Goal: Find specific page/section: Find specific page/section

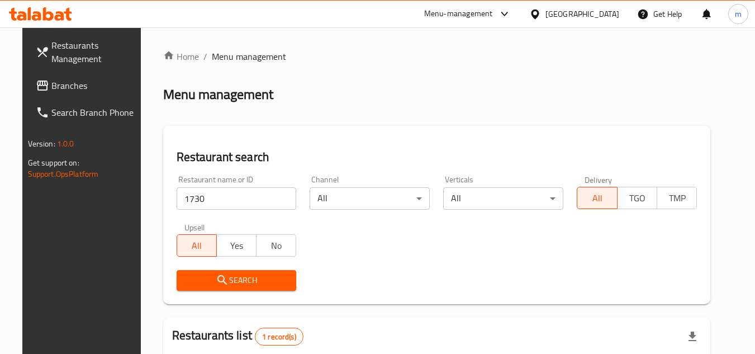
scroll to position [135, 0]
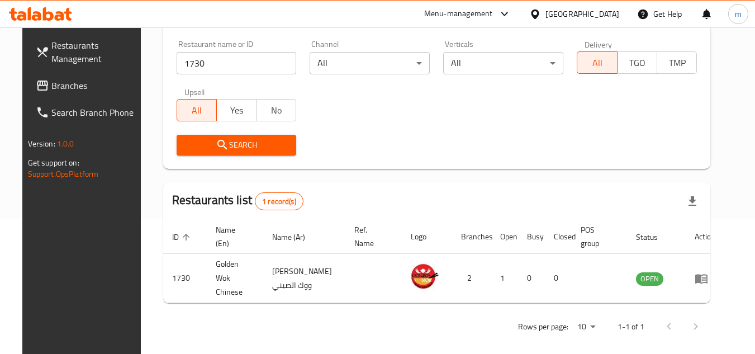
click at [613, 14] on div "[GEOGRAPHIC_DATA]" at bounding box center [583, 14] width 74 height 12
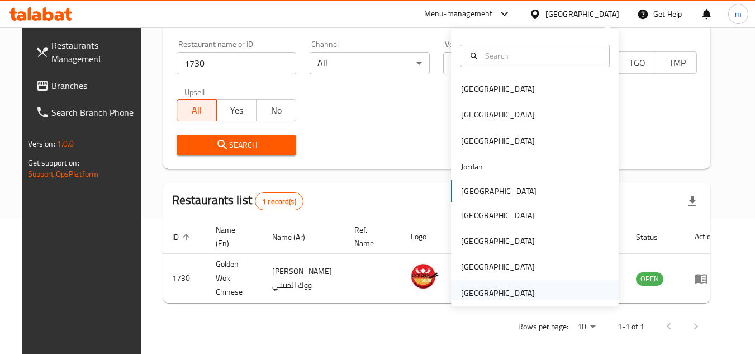
click at [470, 292] on div "[GEOGRAPHIC_DATA]" at bounding box center [498, 293] width 74 height 12
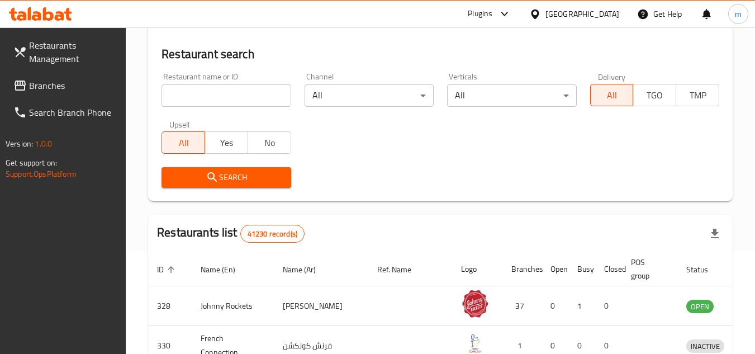
scroll to position [135, 0]
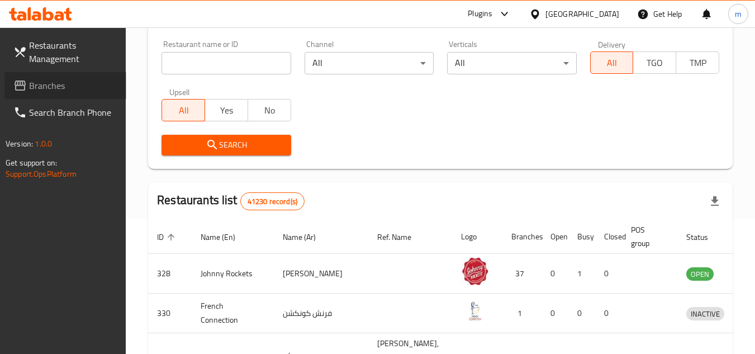
click at [67, 88] on span "Branches" at bounding box center [73, 85] width 88 height 13
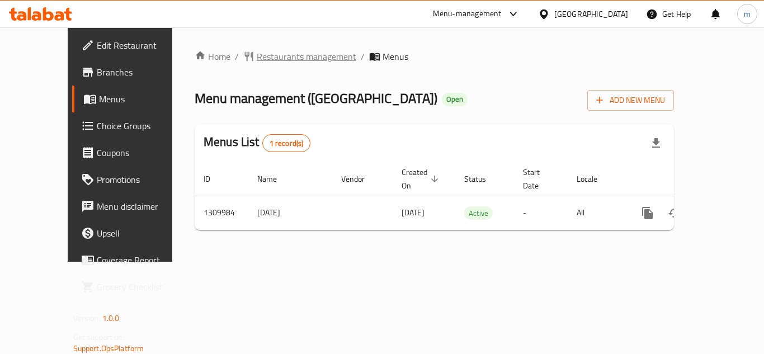
click at [298, 54] on span "Restaurants management" at bounding box center [307, 56] width 100 height 13
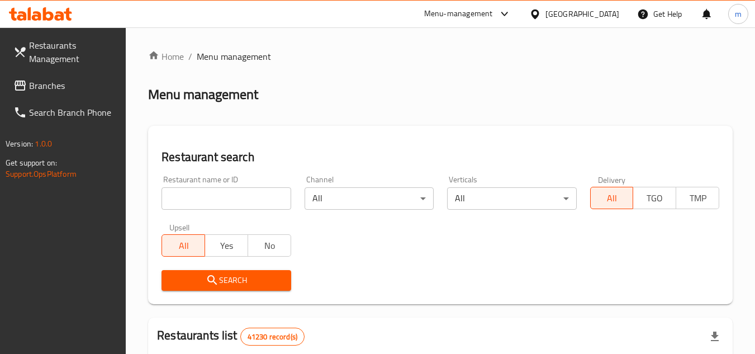
click at [193, 195] on input "search" at bounding box center [226, 198] width 129 height 22
paste input "705297"
type input "705297"
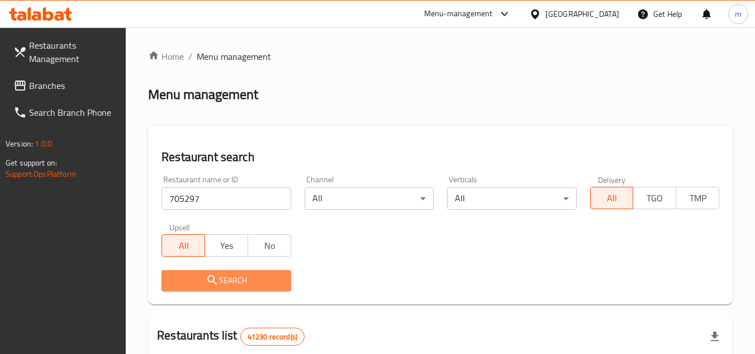
click at [173, 282] on span "Search" at bounding box center [226, 280] width 111 height 14
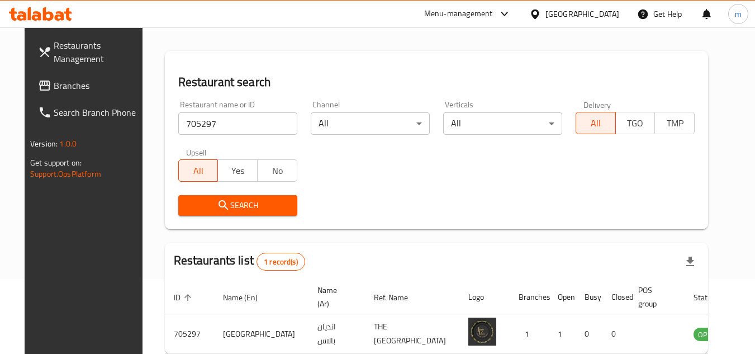
scroll to position [135, 0]
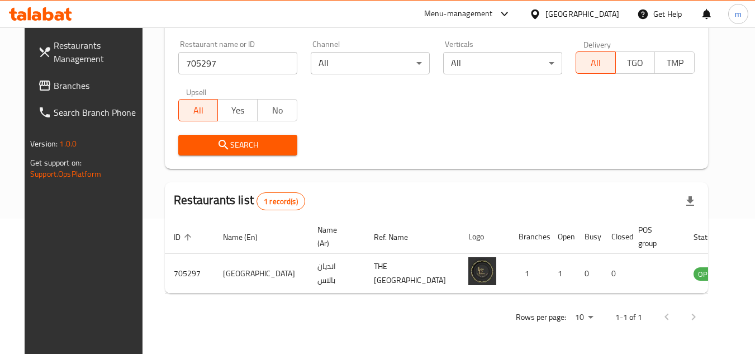
click at [589, 11] on div "[GEOGRAPHIC_DATA]" at bounding box center [583, 14] width 74 height 12
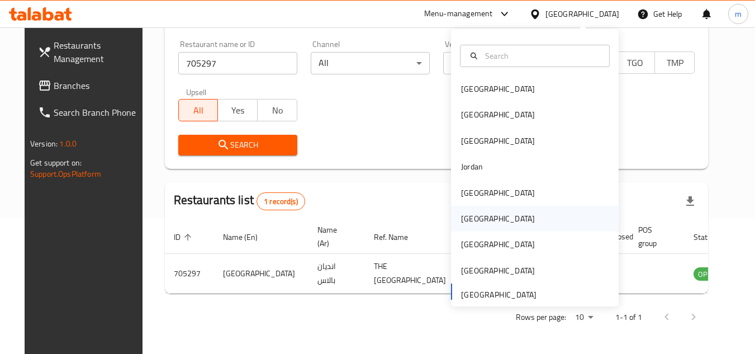
click at [467, 222] on div "[GEOGRAPHIC_DATA]" at bounding box center [498, 218] width 74 height 12
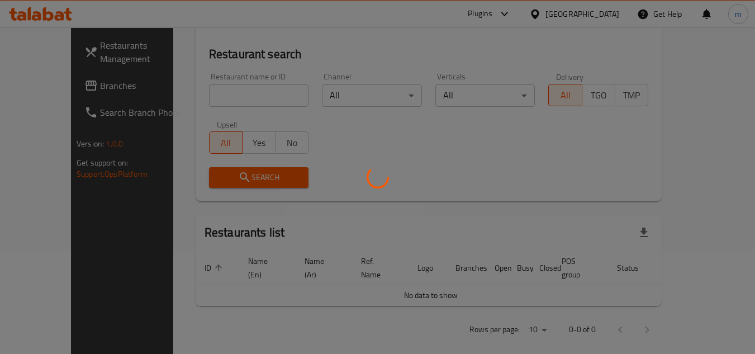
scroll to position [135, 0]
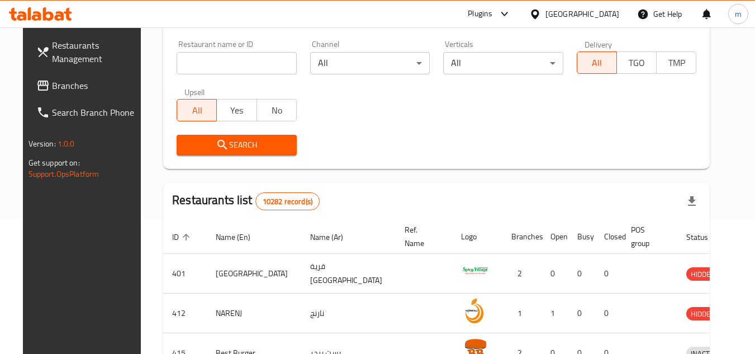
click at [64, 88] on span "Branches" at bounding box center [96, 85] width 88 height 13
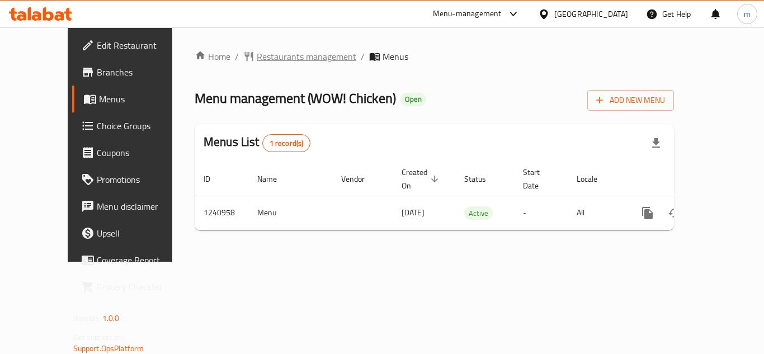
click at [279, 55] on span "Restaurants management" at bounding box center [307, 56] width 100 height 13
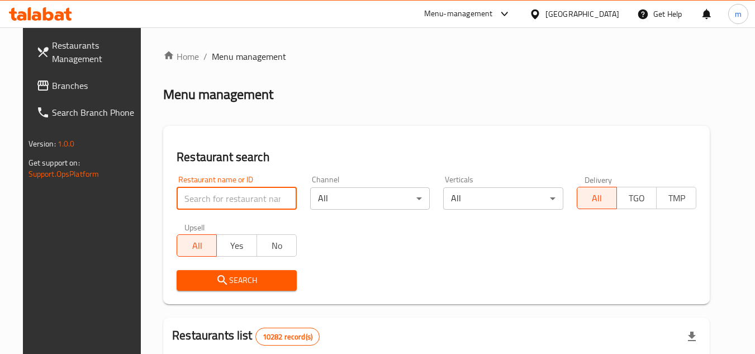
click at [229, 196] on input "search" at bounding box center [237, 198] width 120 height 22
paste input "680523"
type input "680523"
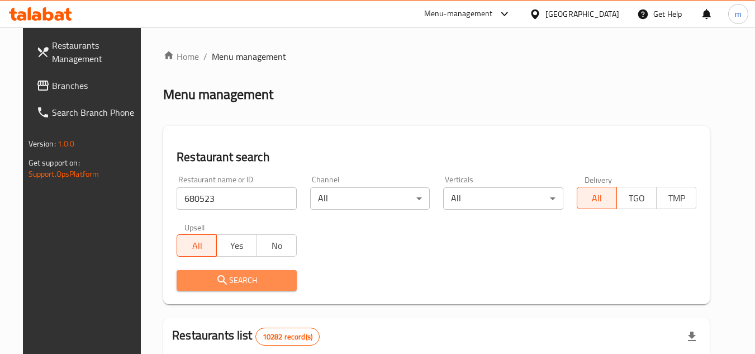
click at [217, 281] on icon "submit" at bounding box center [222, 280] width 10 height 10
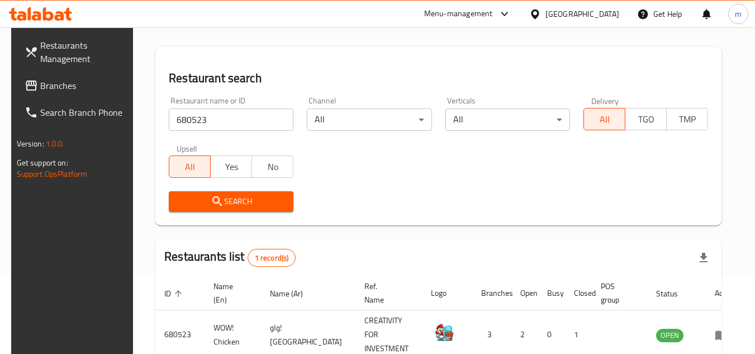
scroll to position [135, 0]
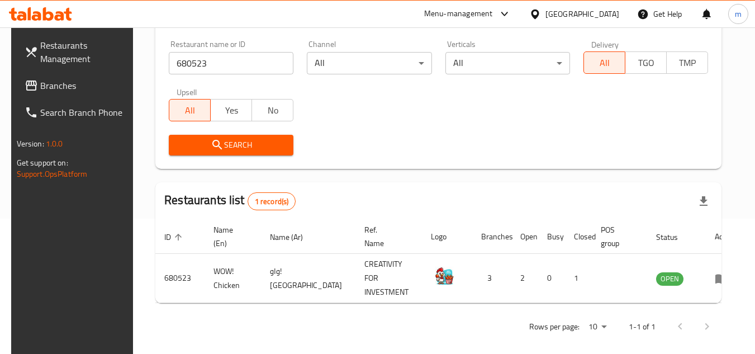
click at [546, 13] on div at bounding box center [537, 14] width 16 height 12
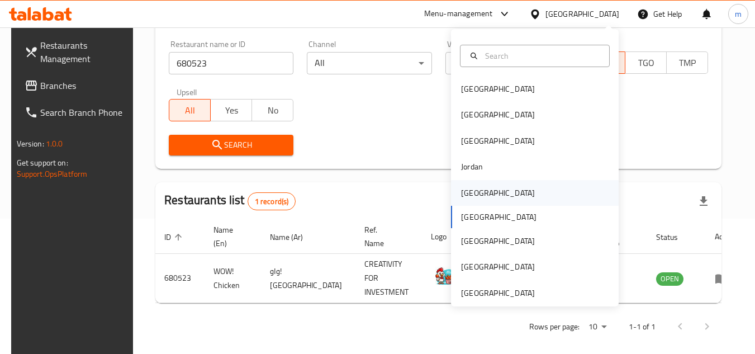
click at [477, 193] on div "[GEOGRAPHIC_DATA]" at bounding box center [498, 193] width 92 height 26
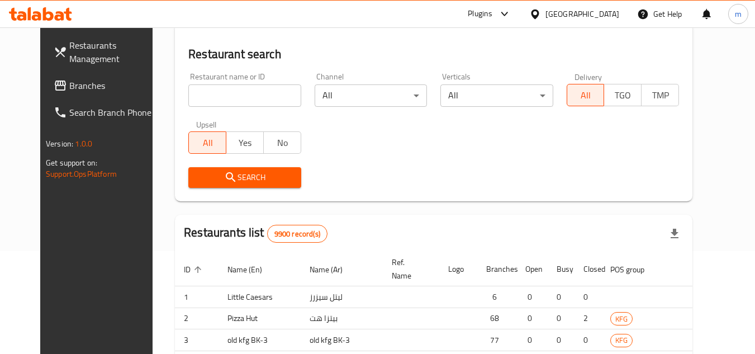
scroll to position [135, 0]
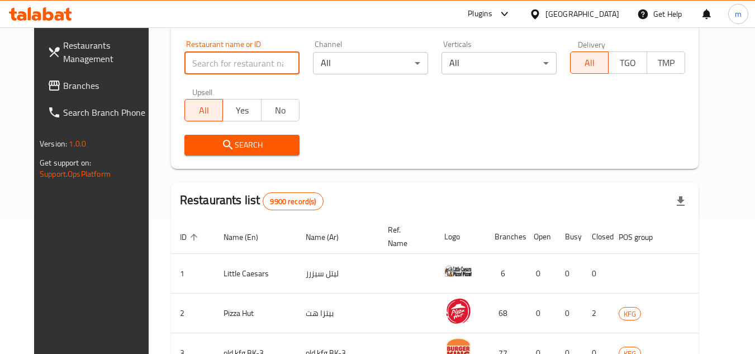
click at [197, 65] on input "search" at bounding box center [242, 63] width 115 height 22
paste input "776798"
type input "776798"
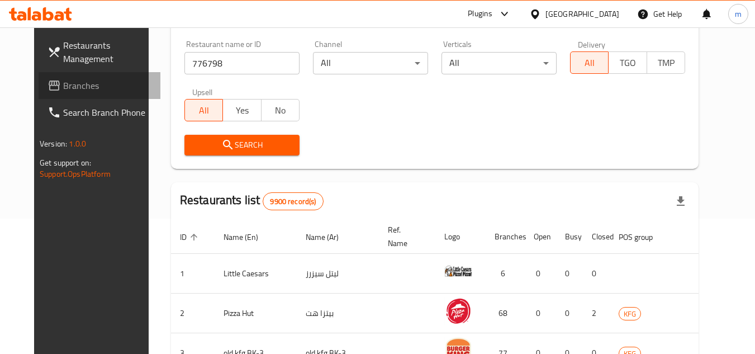
click at [63, 79] on span "Branches" at bounding box center [107, 85] width 88 height 13
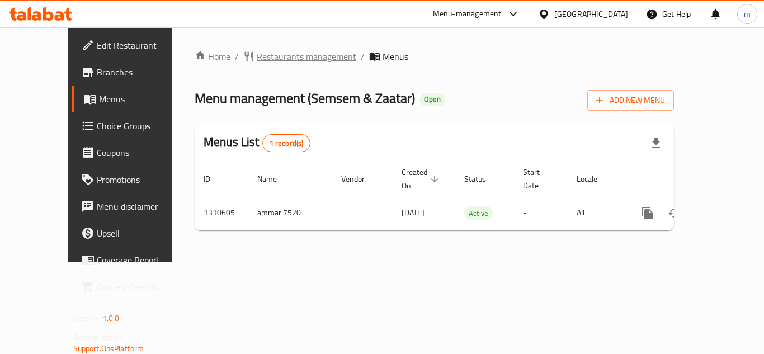
click at [262, 56] on span "Restaurants management" at bounding box center [307, 56] width 100 height 13
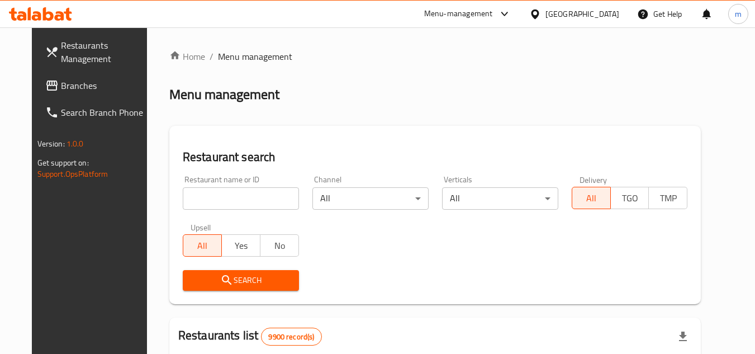
click at [225, 211] on div "Restaurant name or ID Restaurant name or ID" at bounding box center [241, 193] width 130 height 48
click at [225, 207] on input "search" at bounding box center [241, 198] width 116 height 22
paste input "705491"
type input "705491"
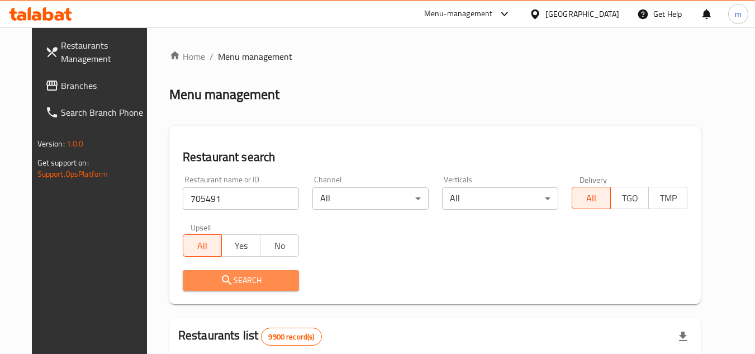
click at [220, 280] on icon "submit" at bounding box center [226, 279] width 13 height 13
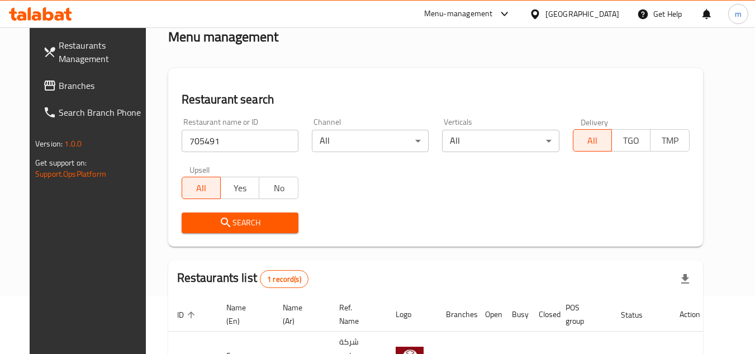
scroll to position [135, 0]
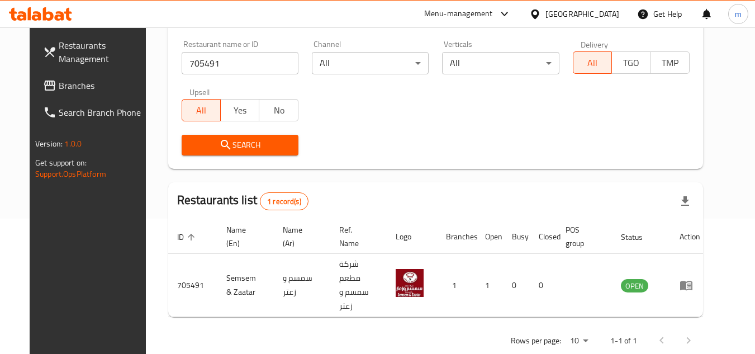
click at [595, 21] on div "[GEOGRAPHIC_DATA]" at bounding box center [575, 14] width 108 height 27
click at [606, 15] on div "[GEOGRAPHIC_DATA]" at bounding box center [583, 14] width 74 height 12
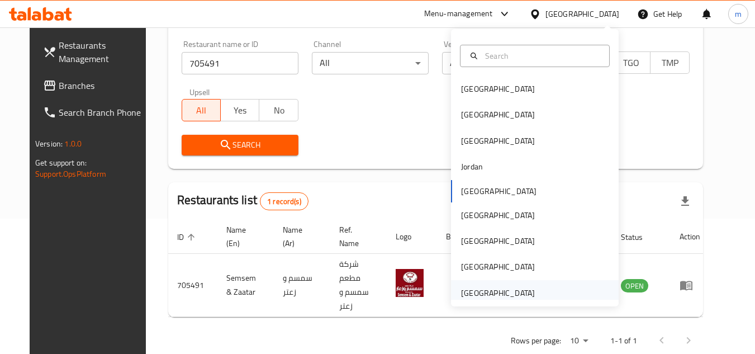
click at [491, 291] on div "[GEOGRAPHIC_DATA]" at bounding box center [498, 293] width 74 height 12
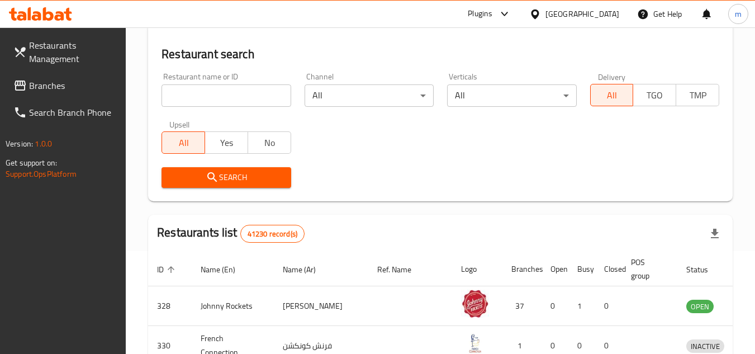
scroll to position [135, 0]
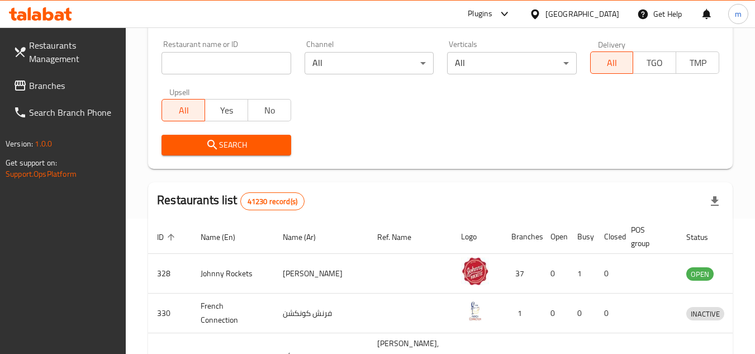
click at [39, 87] on span "Branches" at bounding box center [73, 85] width 88 height 13
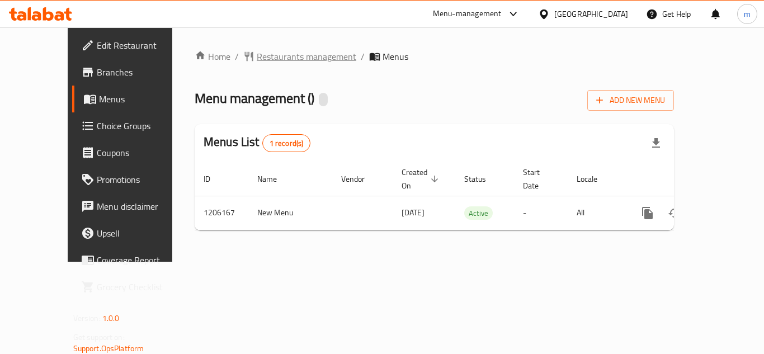
click at [260, 52] on span "Restaurants management" at bounding box center [307, 56] width 100 height 13
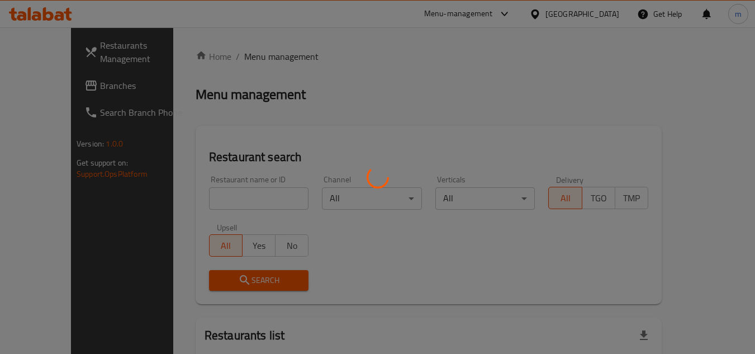
click at [215, 197] on div at bounding box center [377, 177] width 755 height 354
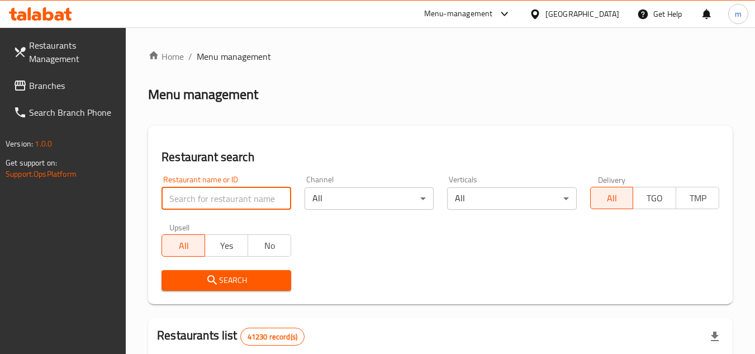
click at [211, 193] on input "search" at bounding box center [226, 198] width 129 height 22
paste input "/670324"
drag, startPoint x: 172, startPoint y: 194, endPoint x: 178, endPoint y: 209, distance: 16.1
click at [174, 196] on input "/670324" at bounding box center [226, 198] width 129 height 22
type input "670324"
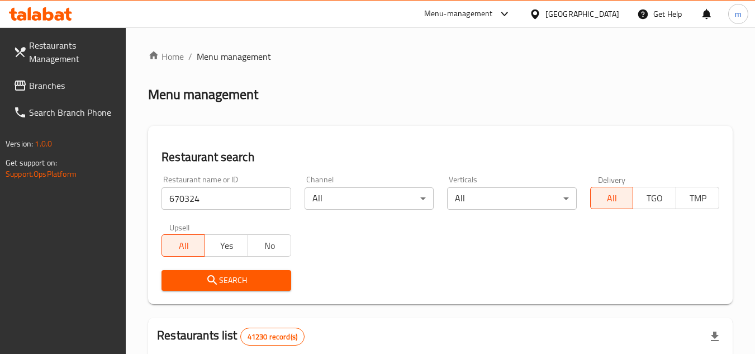
click at [198, 277] on span "Search" at bounding box center [226, 280] width 111 height 14
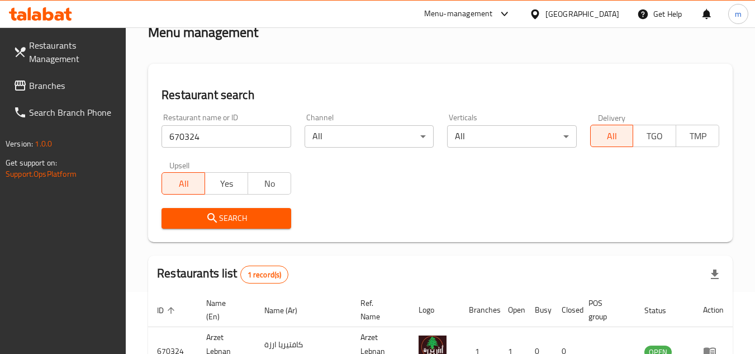
scroll to position [135, 0]
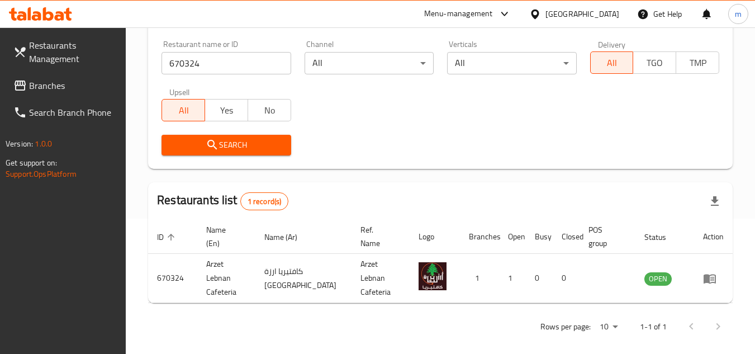
click at [57, 84] on span "Branches" at bounding box center [73, 85] width 88 height 13
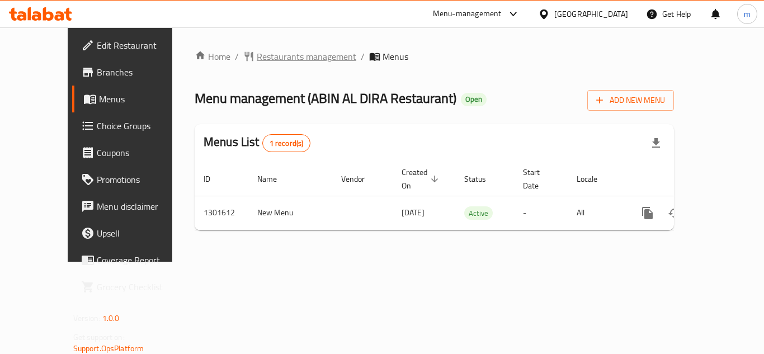
click at [277, 56] on span "Restaurants management" at bounding box center [307, 56] width 100 height 13
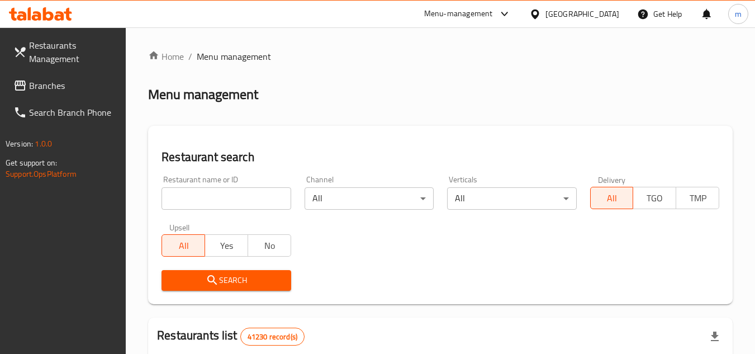
click at [214, 204] on input "search" at bounding box center [226, 198] width 129 height 22
paste input "702003/"
type input "702003"
click at [240, 286] on span "Search" at bounding box center [226, 280] width 111 height 14
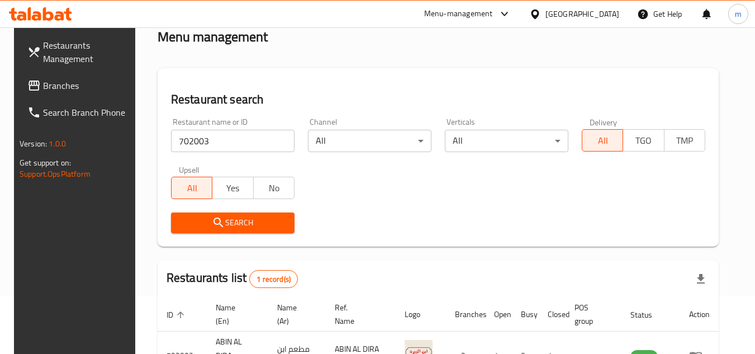
scroll to position [135, 0]
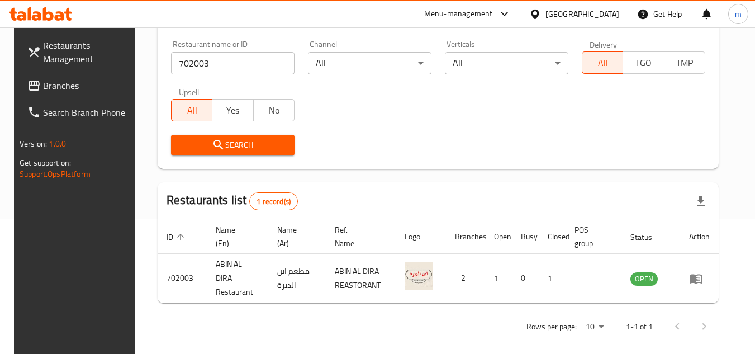
click at [44, 88] on span "Branches" at bounding box center [87, 85] width 88 height 13
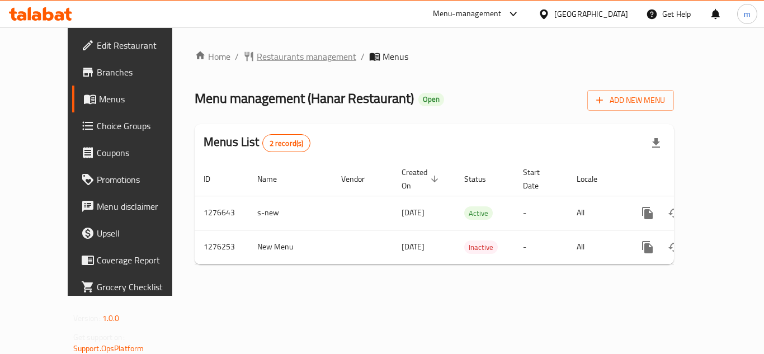
click at [271, 53] on span "Restaurants management" at bounding box center [307, 56] width 100 height 13
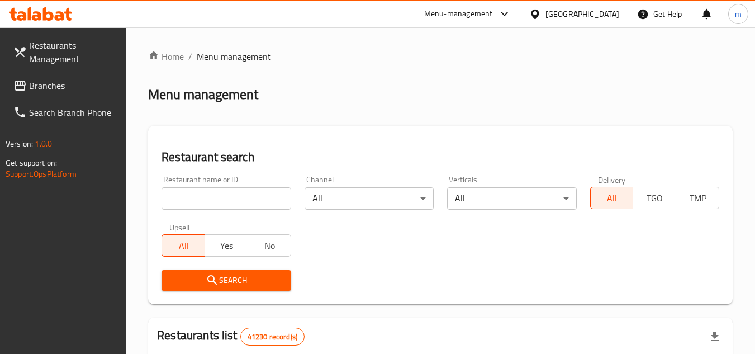
click at [263, 205] on input "search" at bounding box center [226, 198] width 129 height 22
paste input "691913"
type input "691913"
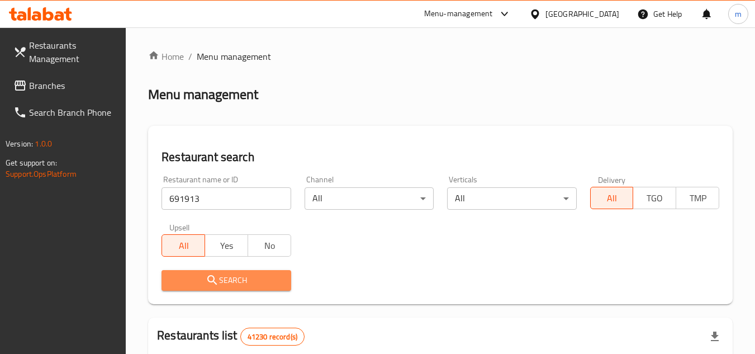
click at [238, 282] on span "Search" at bounding box center [226, 280] width 111 height 14
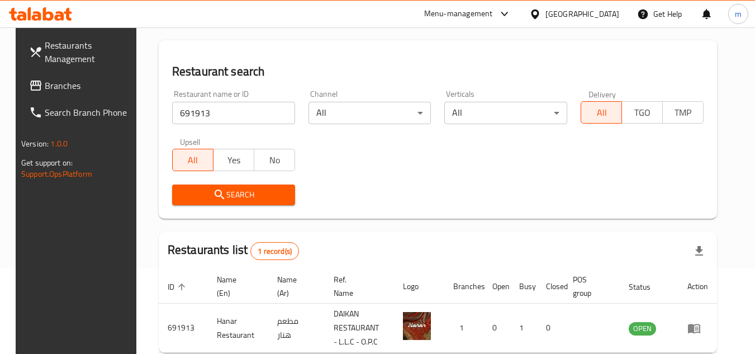
scroll to position [145, 0]
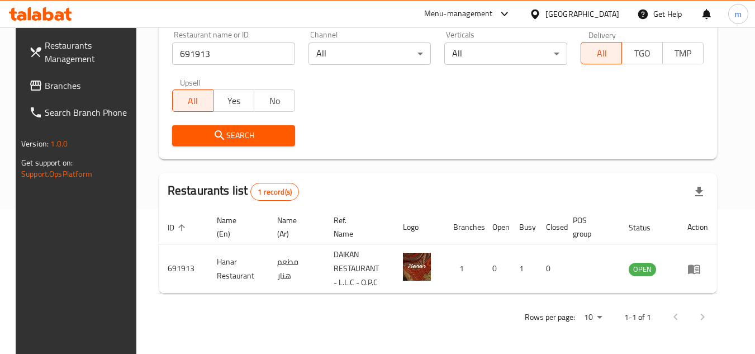
click at [589, 9] on div "[GEOGRAPHIC_DATA]" at bounding box center [583, 14] width 74 height 12
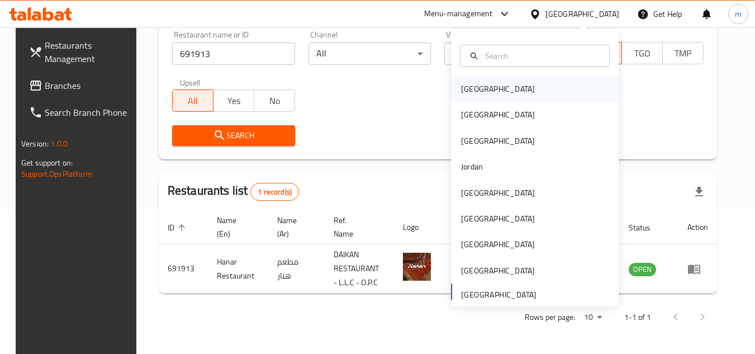
click at [470, 91] on div "[GEOGRAPHIC_DATA]" at bounding box center [498, 89] width 74 height 12
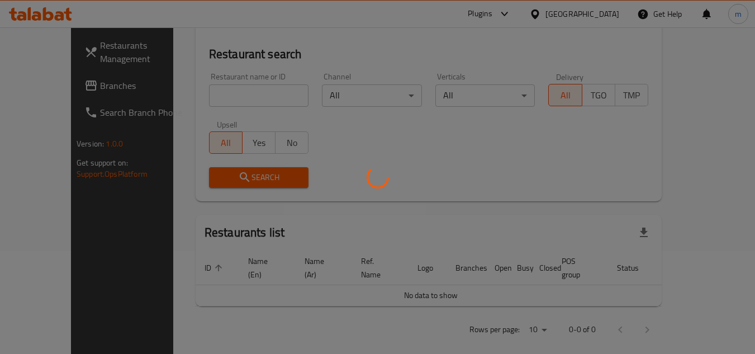
scroll to position [145, 0]
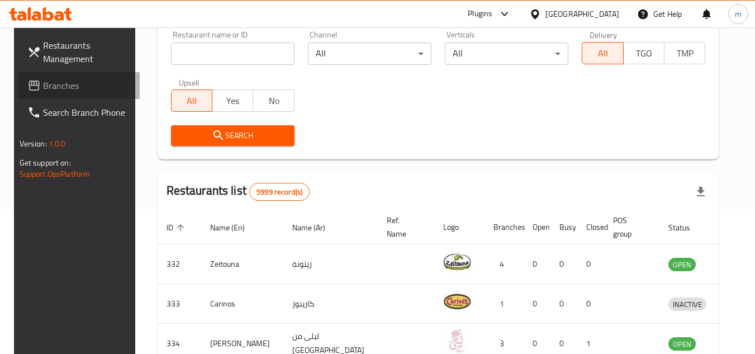
click at [43, 83] on span "Branches" at bounding box center [87, 85] width 88 height 13
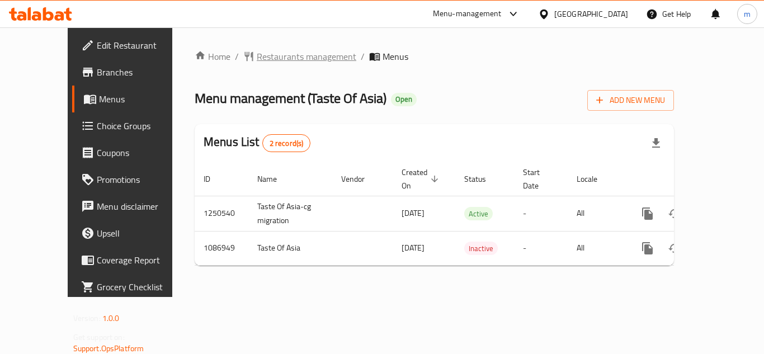
click at [280, 59] on span "Restaurants management" at bounding box center [307, 56] width 100 height 13
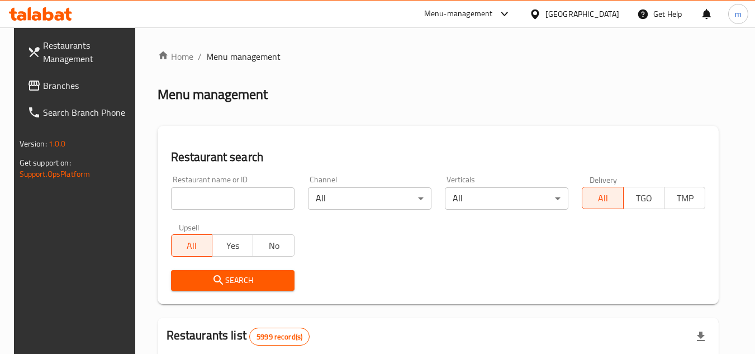
click at [234, 197] on input "search" at bounding box center [233, 198] width 124 height 22
paste input "/664712"
click at [224, 275] on span "Search" at bounding box center [233, 280] width 106 height 14
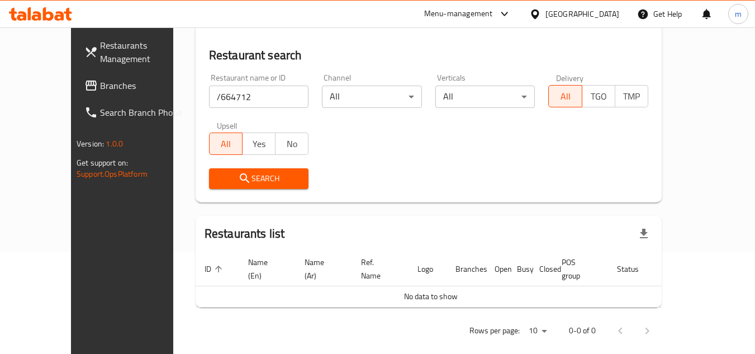
scroll to position [103, 0]
click at [209, 96] on input "/664712" at bounding box center [259, 95] width 100 height 22
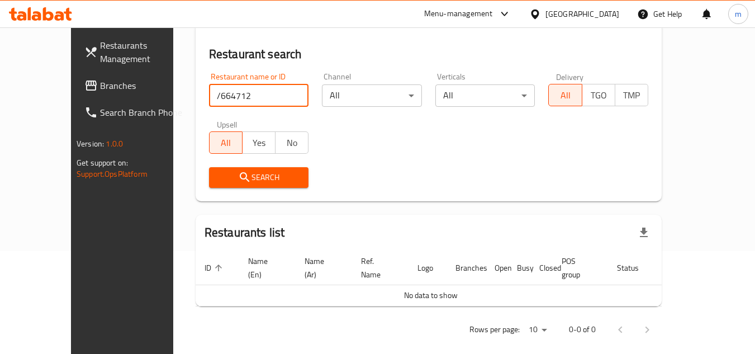
click at [209, 97] on input "/664712" at bounding box center [259, 95] width 100 height 22
type input "664712"
click at [218, 178] on span "Search" at bounding box center [259, 178] width 82 height 14
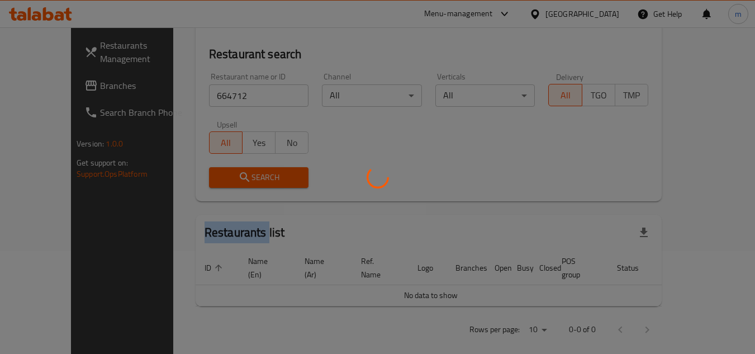
click at [202, 178] on div at bounding box center [377, 177] width 755 height 354
